Goal: Task Accomplishment & Management: Use online tool/utility

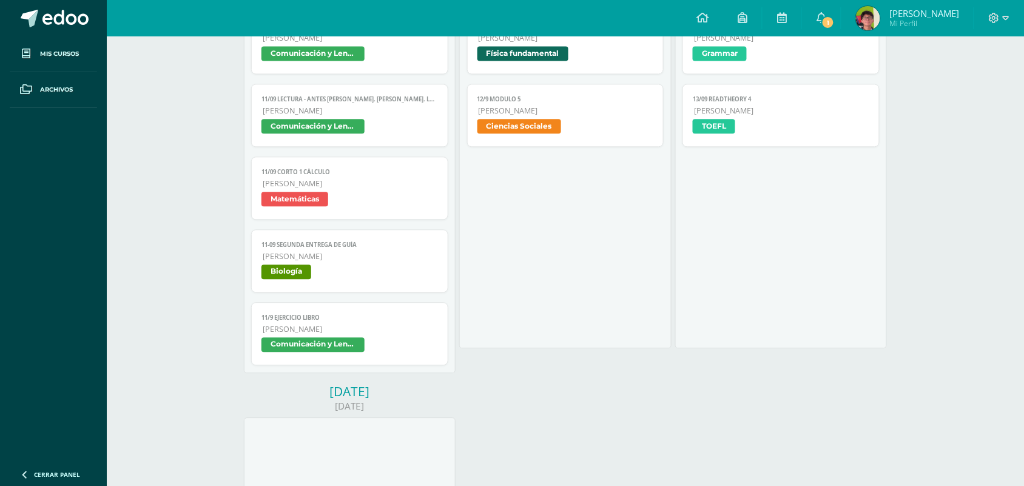
scroll to position [760, 0]
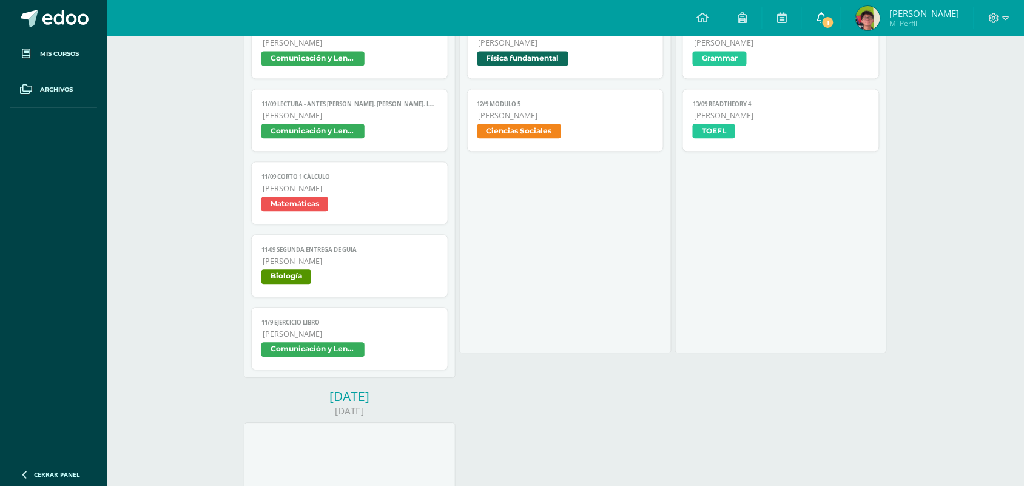
click at [835, 31] on link "1" at bounding box center [821, 18] width 39 height 36
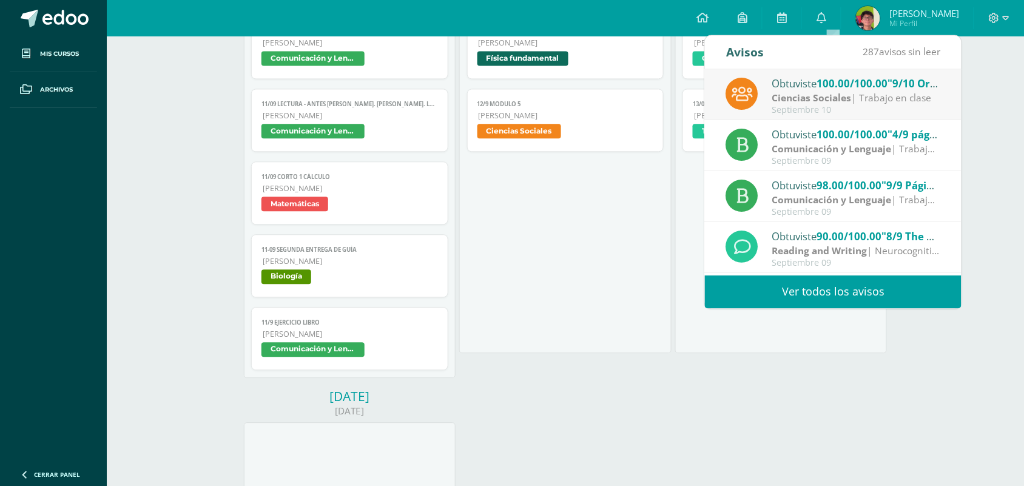
click at [829, 87] on span "100.00/100.00" at bounding box center [852, 83] width 71 height 14
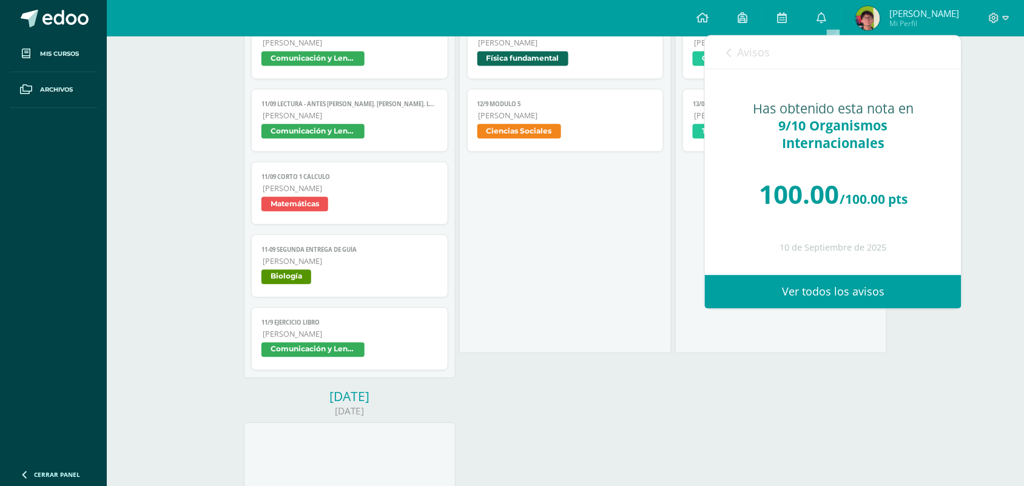
click at [956, 158] on div "Has obtenido esta nota en 9/10 Organismos Internacionales 100.00 /100.00 pts [D…" at bounding box center [833, 171] width 257 height 205
click at [975, 160] on div "Calendario Exportar calendario [DATE] Semana del [DATE] al [DATE] Semana Mes [D…" at bounding box center [565, 83] width 917 height 1615
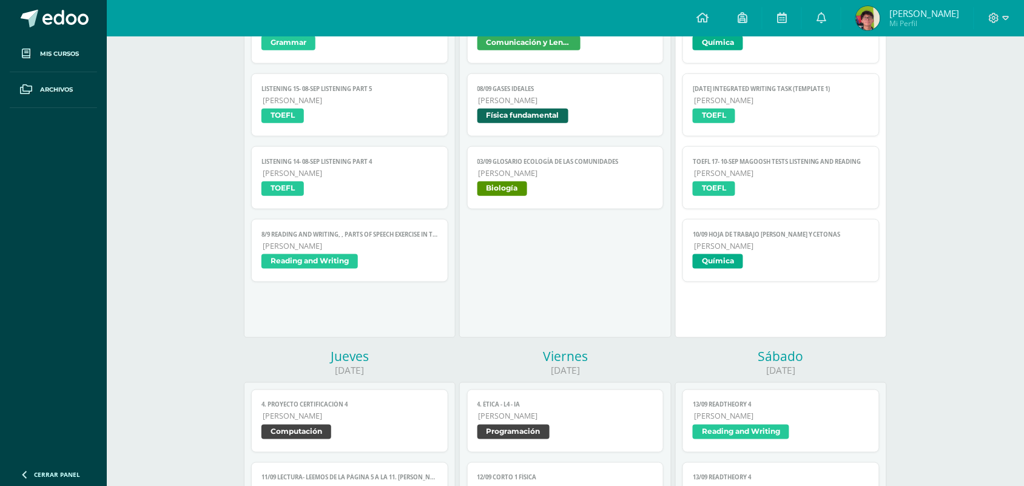
scroll to position [318, 0]
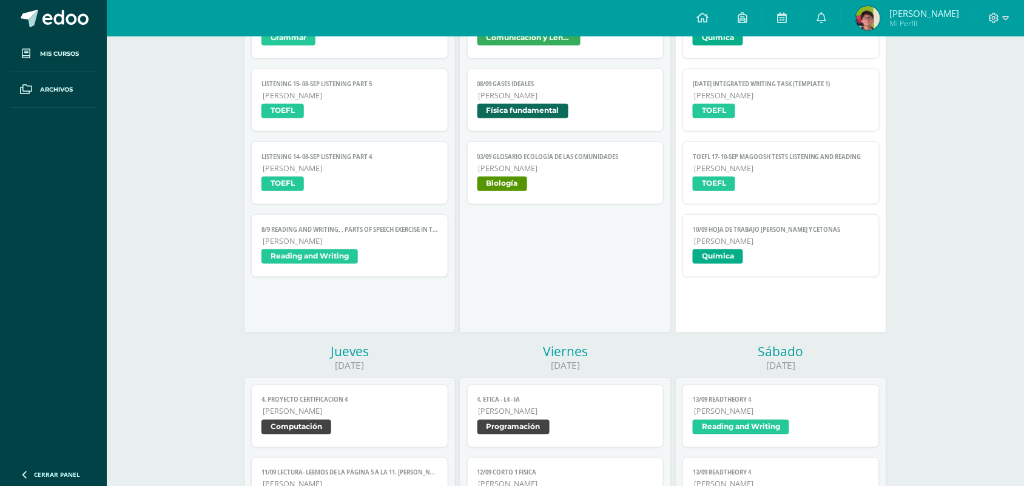
click at [825, 116] on span "TOEFL" at bounding box center [781, 113] width 176 height 18
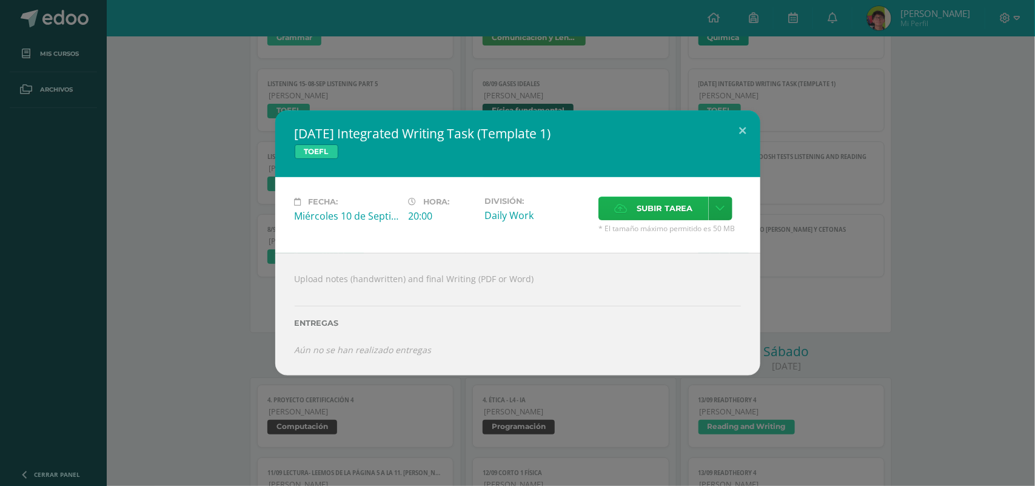
click at [638, 213] on span "Subir tarea" at bounding box center [665, 208] width 56 height 22
click at [0, 0] on input "Subir tarea" at bounding box center [0, 0] width 0 height 0
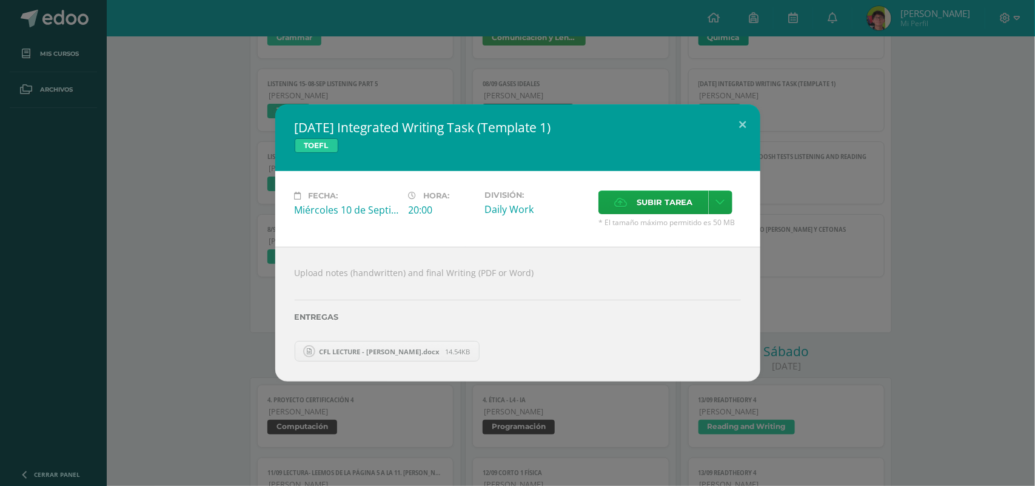
click at [636, 99] on div "[DATE] Integrated Writing Task (Template 1) TOEFL Fecha: [DATE] Hora: 20:00 Div…" at bounding box center [517, 243] width 1035 height 486
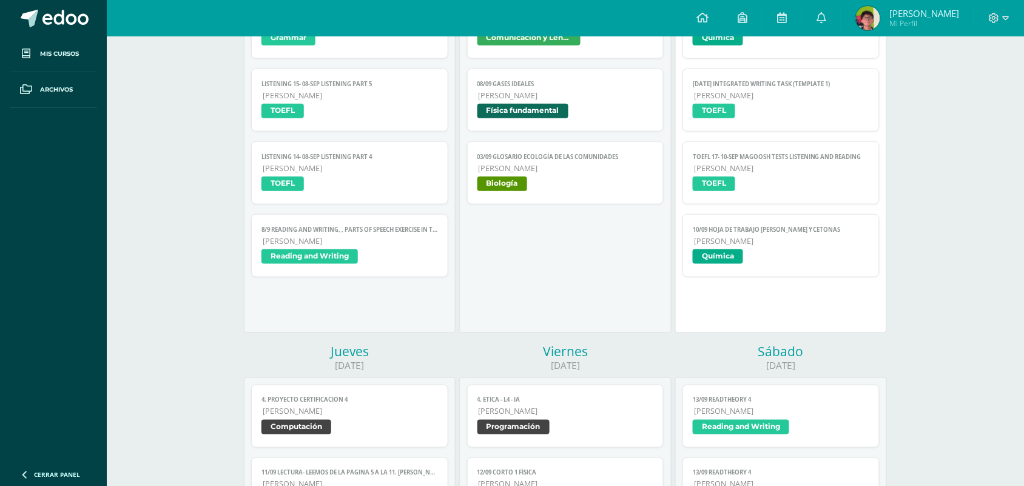
click at [788, 114] on span "TOEFL" at bounding box center [781, 113] width 176 height 18
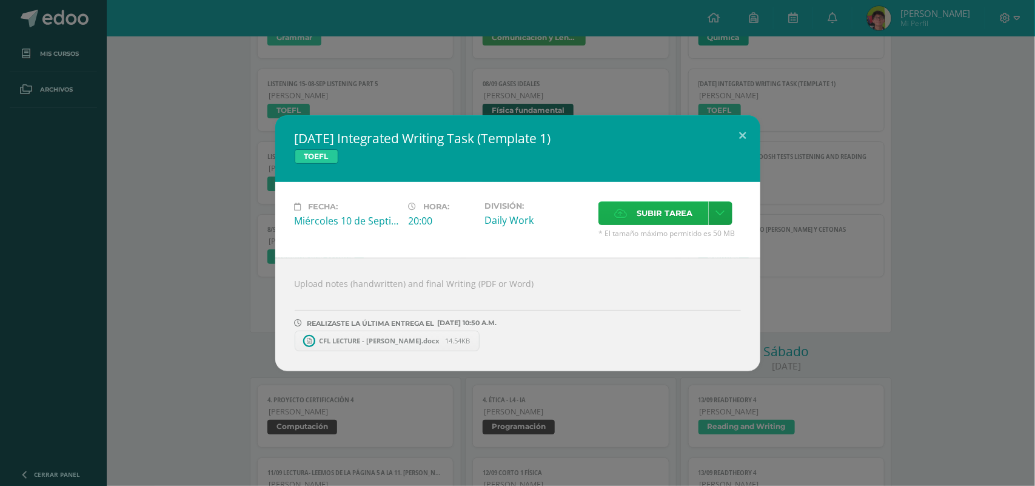
click at [663, 211] on span "Subir tarea" at bounding box center [665, 213] width 56 height 22
click at [0, 0] on input "Subir tarea" at bounding box center [0, 0] width 0 height 0
click at [652, 44] on div "[DATE] Integrated Writing Task (Template 1) TOEFL Fecha: [DATE] Hora: 20:00 Div…" at bounding box center [517, 243] width 1035 height 486
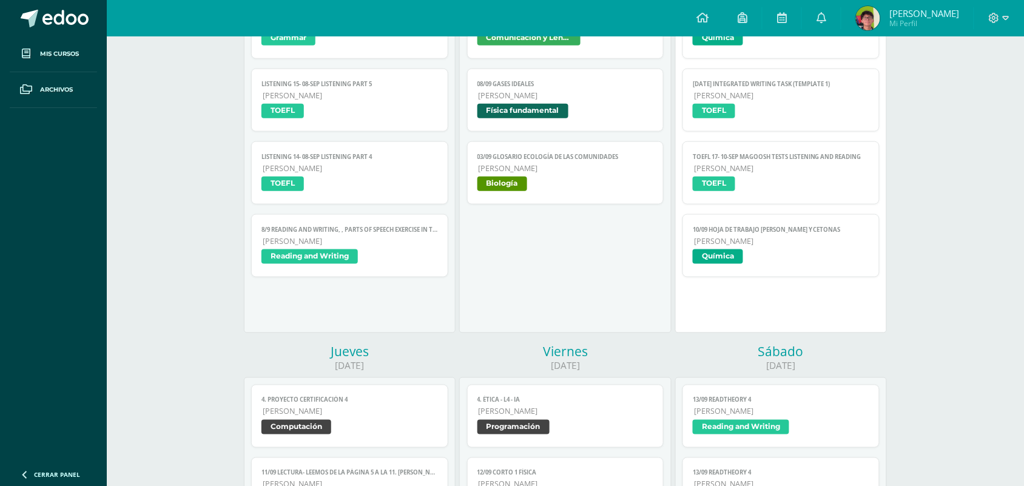
click at [763, 220] on link "10/09 Hoja de trabajo [PERSON_NAME] y [PERSON_NAME] Química" at bounding box center [780, 245] width 197 height 63
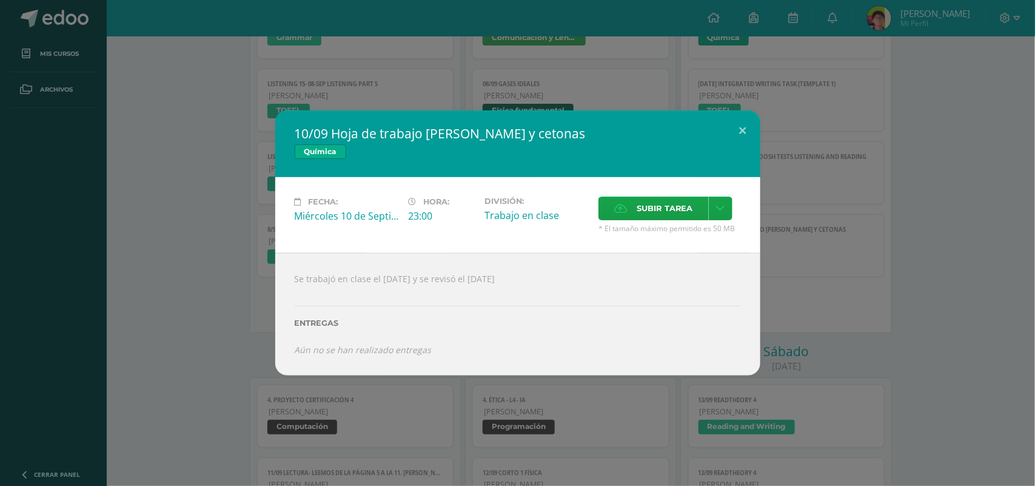
click at [831, 204] on div "10/09 Hoja de trabajo [PERSON_NAME] y cetonas Química Fecha: [DATE] Hora: 23:00…" at bounding box center [518, 242] width 1026 height 265
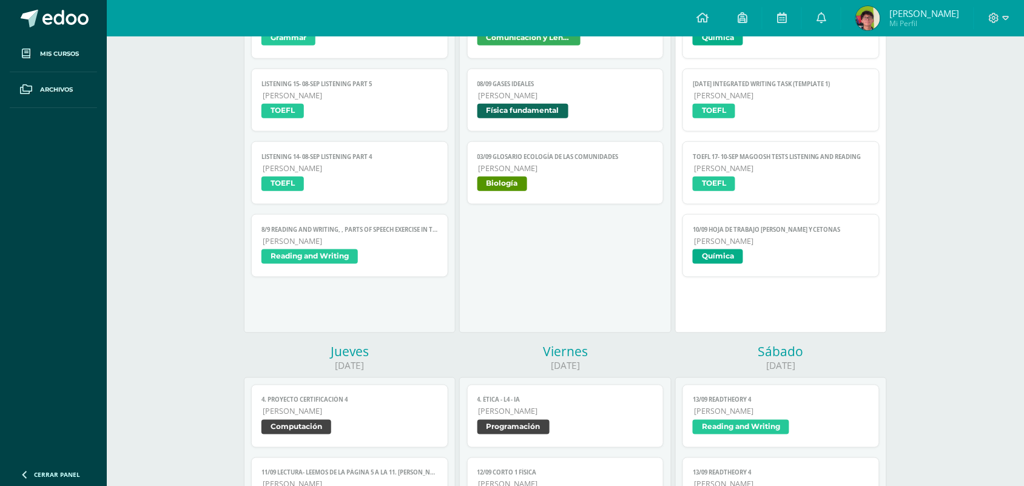
click at [823, 173] on span "[PERSON_NAME]" at bounding box center [781, 168] width 175 height 10
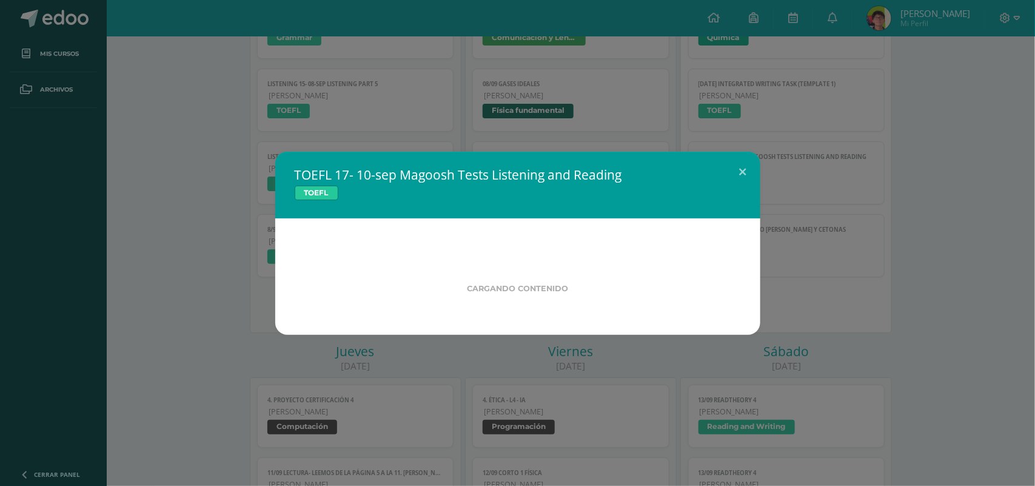
click at [823, 173] on div "TOEFL 17- 10-sep Magoosh Tests Listening and Reading TOEFL Cargando contenido" at bounding box center [518, 243] width 1026 height 183
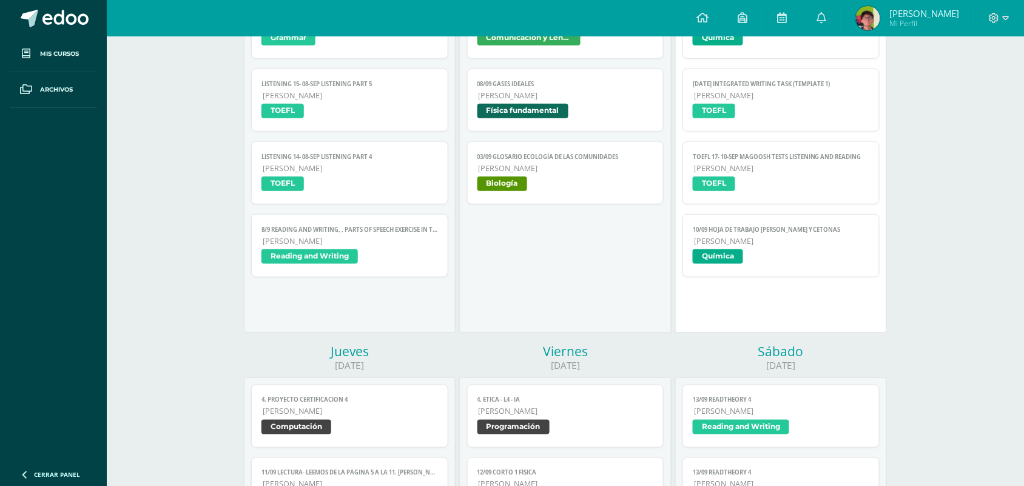
click at [819, 109] on span "TOEFL" at bounding box center [781, 113] width 176 height 18
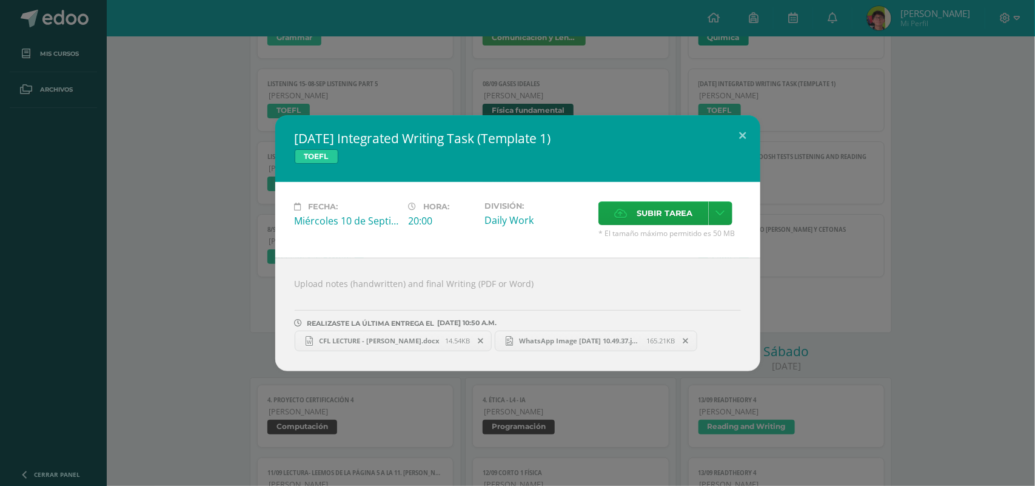
click at [819, 109] on div "[DATE] Integrated Writing Task (Template 1) TOEFL Fecha: [DATE] Hora: 20:00 Div…" at bounding box center [517, 243] width 1035 height 486
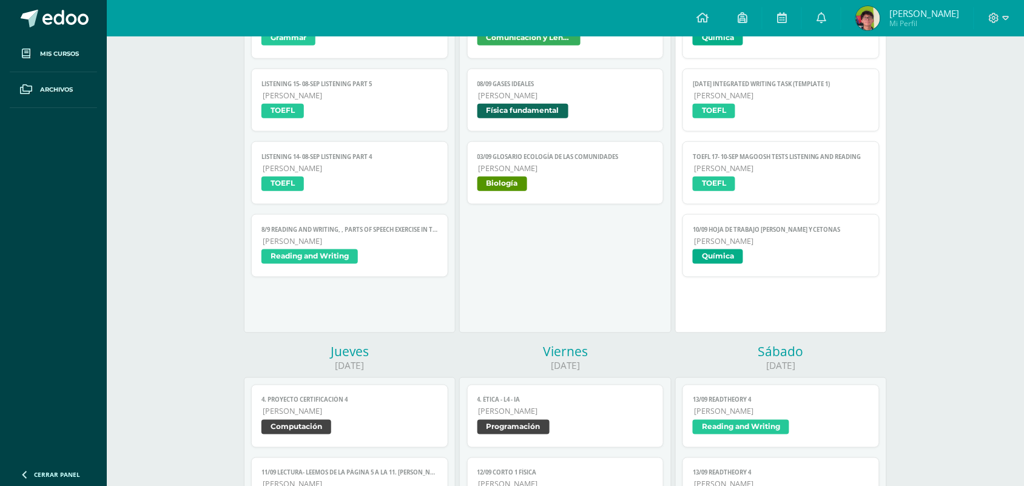
click at [819, 232] on span "10/09 Hoja de trabajo [PERSON_NAME] y cetonas" at bounding box center [781, 230] width 176 height 8
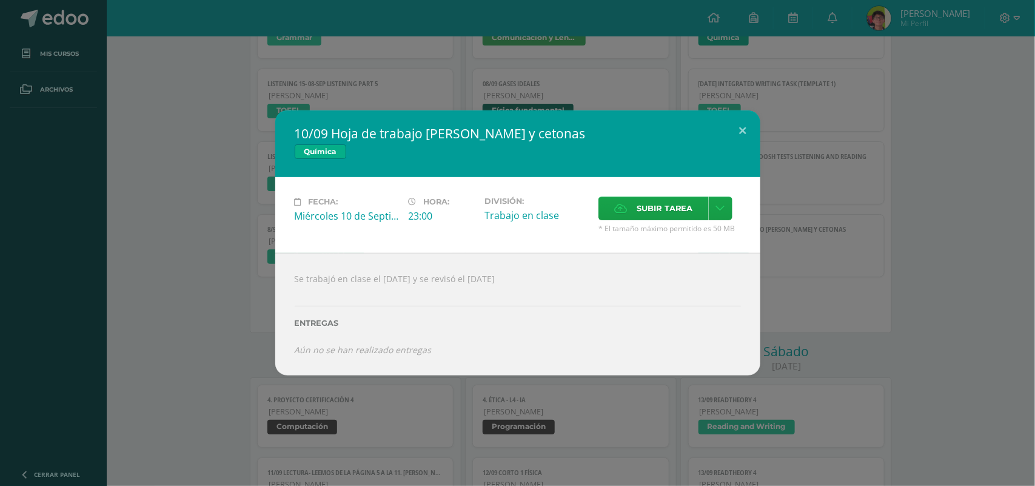
click at [819, 232] on div "10/09 Hoja de trabajo [PERSON_NAME] y cetonas Química Fecha: [DATE] Hora: 23:00…" at bounding box center [518, 242] width 1026 height 265
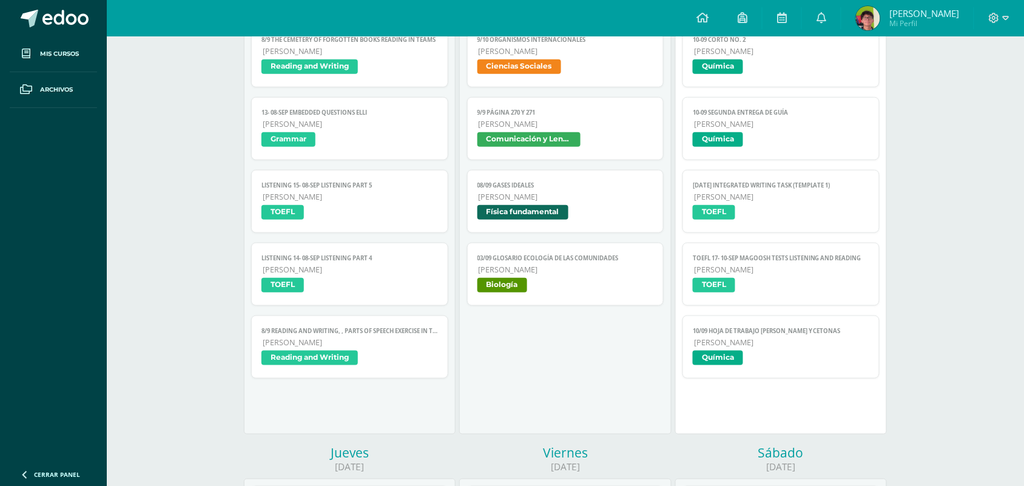
scroll to position [212, 0]
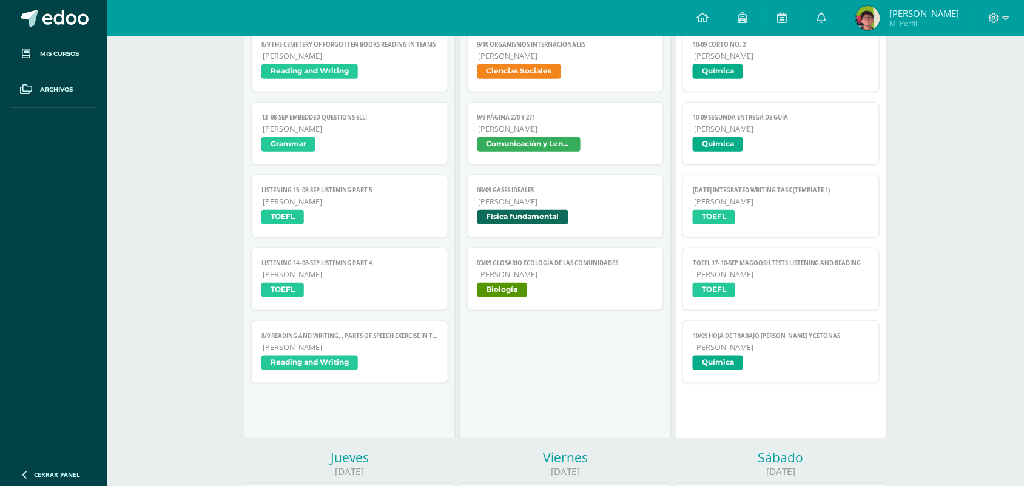
click at [819, 232] on link "[DATE] Integrated Writing Task (Template 1) [PERSON_NAME] TOEFL" at bounding box center [780, 206] width 197 height 63
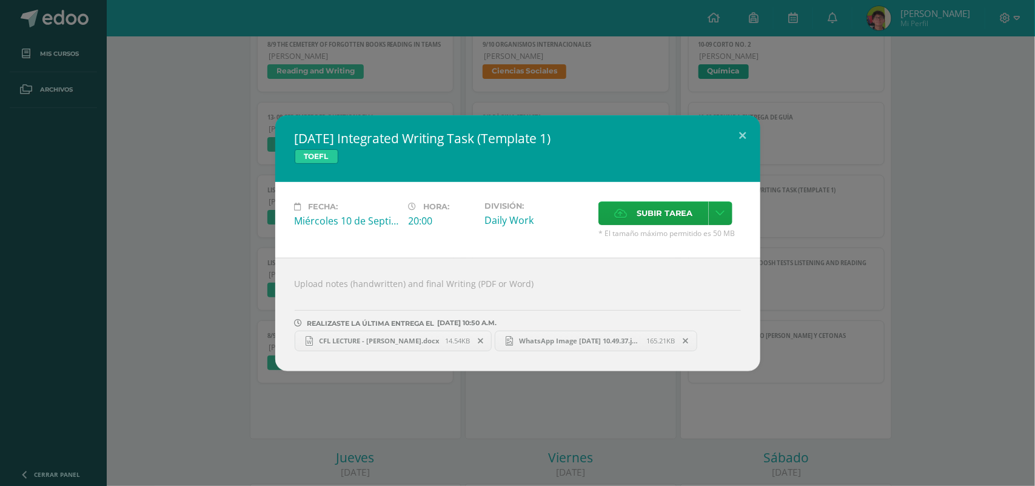
click at [861, 210] on div "[DATE] Integrated Writing Task (Template 1) TOEFL Fecha: [DATE] Hora: 20:00 Div…" at bounding box center [518, 243] width 1026 height 256
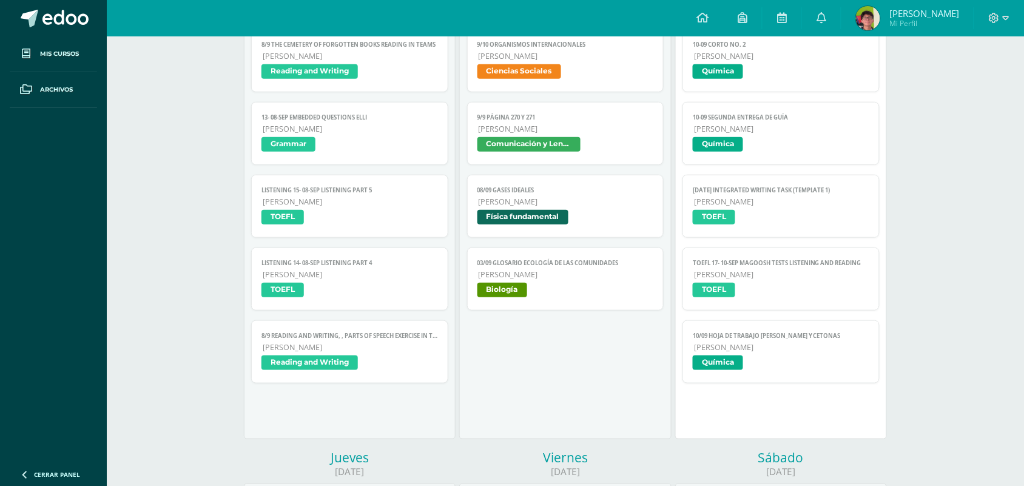
click at [849, 152] on span "Química" at bounding box center [781, 146] width 176 height 18
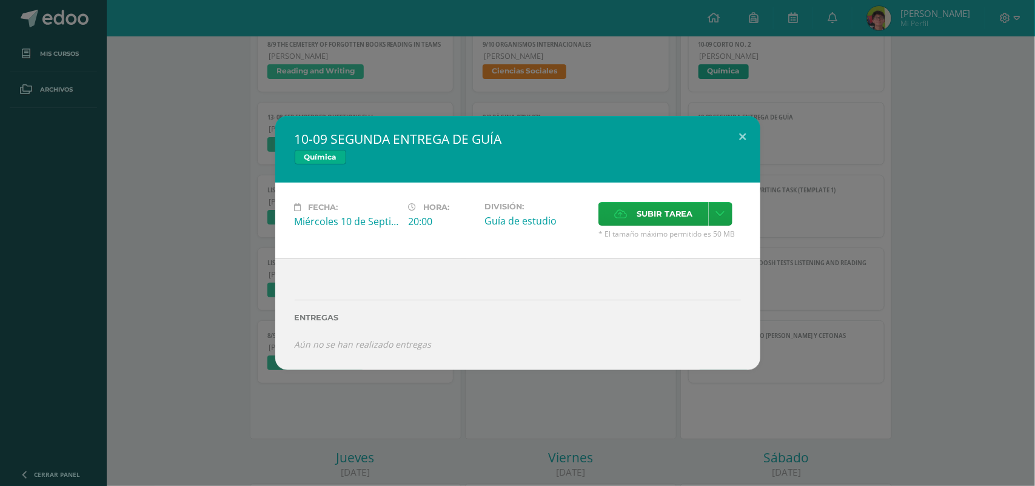
click at [849, 152] on div "10-09 SEGUNDA ENTREGA DE GUÍA Química Fecha: [DATE] Hora: 20:00 División: Guía …" at bounding box center [518, 243] width 1026 height 254
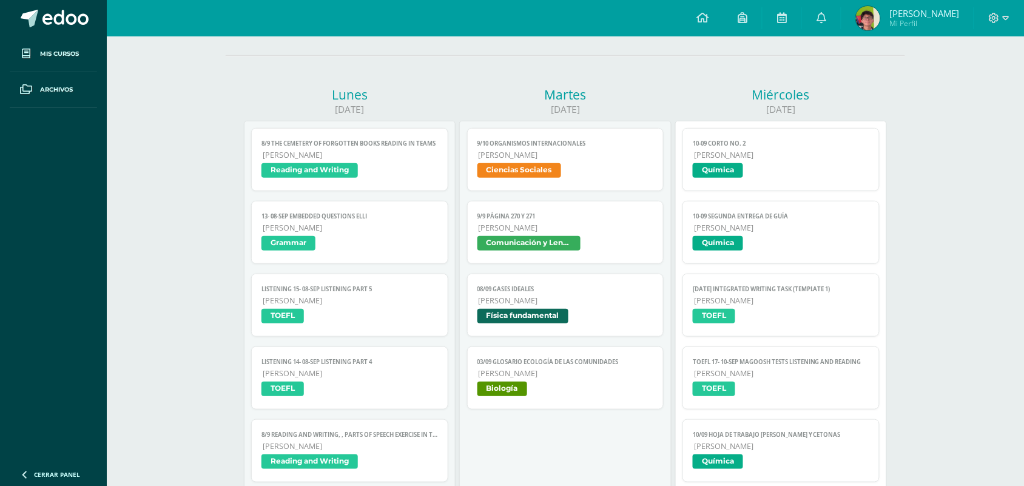
scroll to position [106, 0]
